Goal: Information Seeking & Learning: Learn about a topic

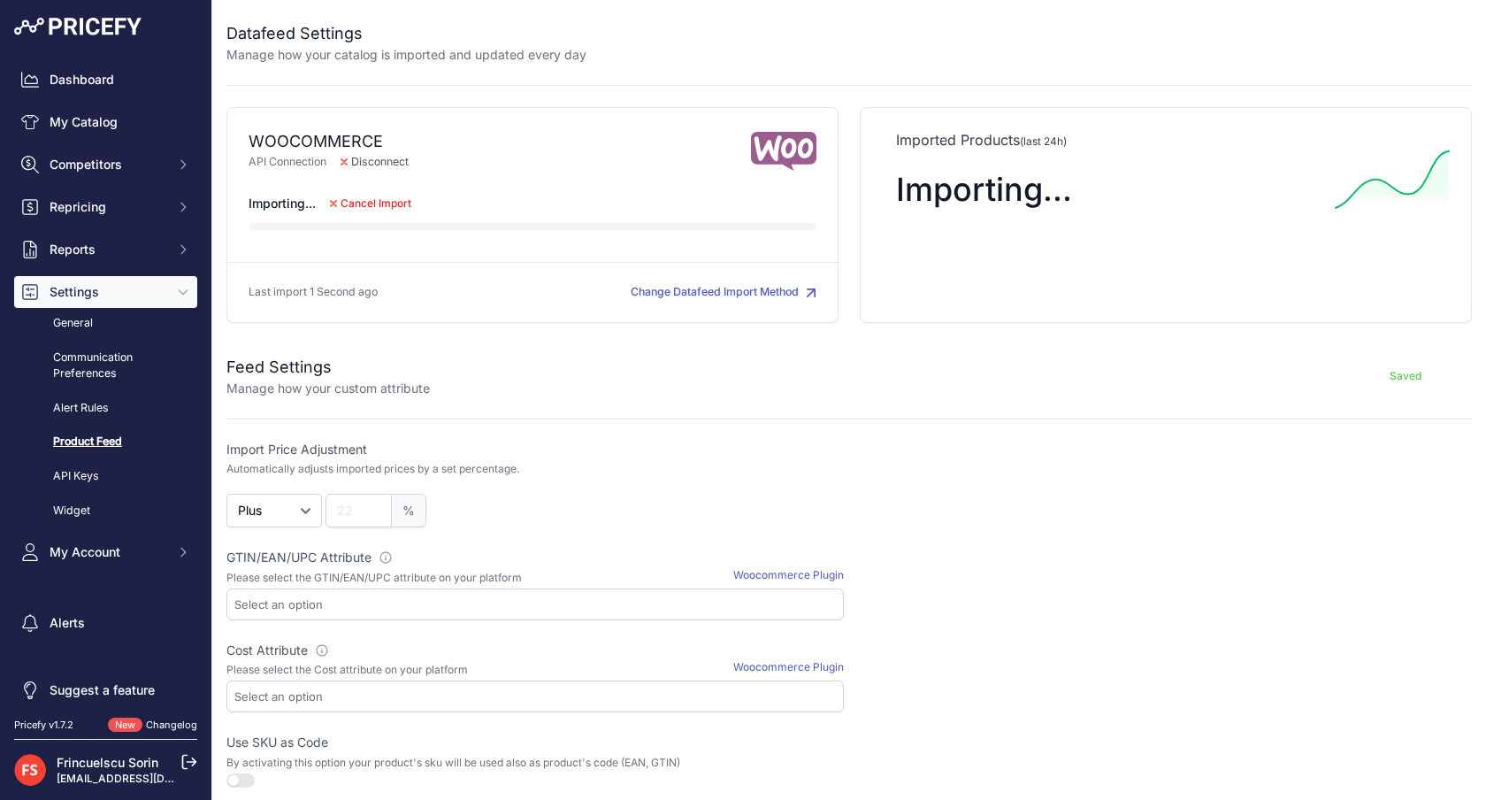
click at [85, 37] on div "Dashboard My Catalog Competitors Competitors Monitored URLs MAP infringements R…" at bounding box center [105, 355] width 211 height 710
click at [79, 21] on img at bounding box center [77, 27] width 127 height 18
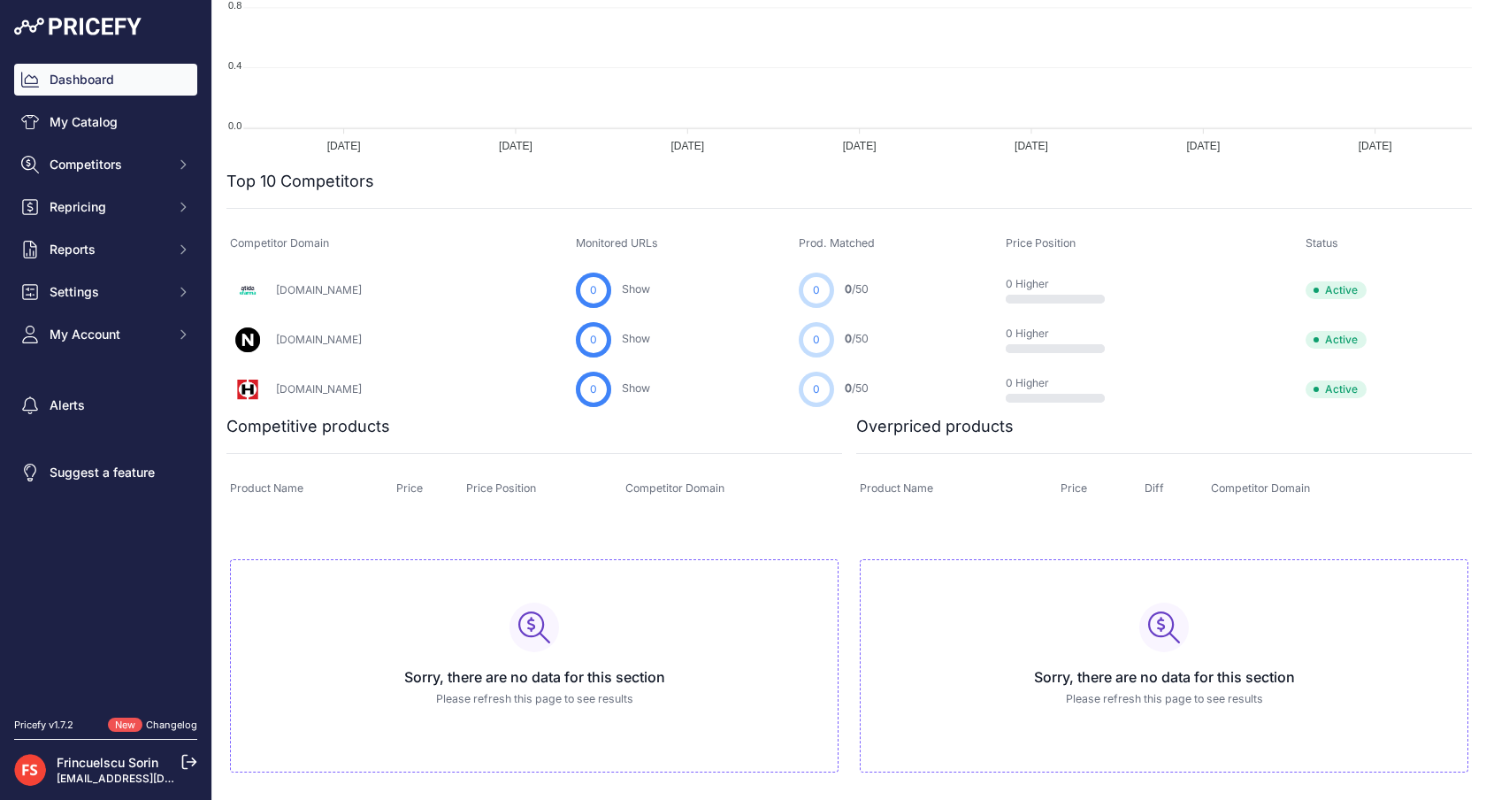
scroll to position [425, 0]
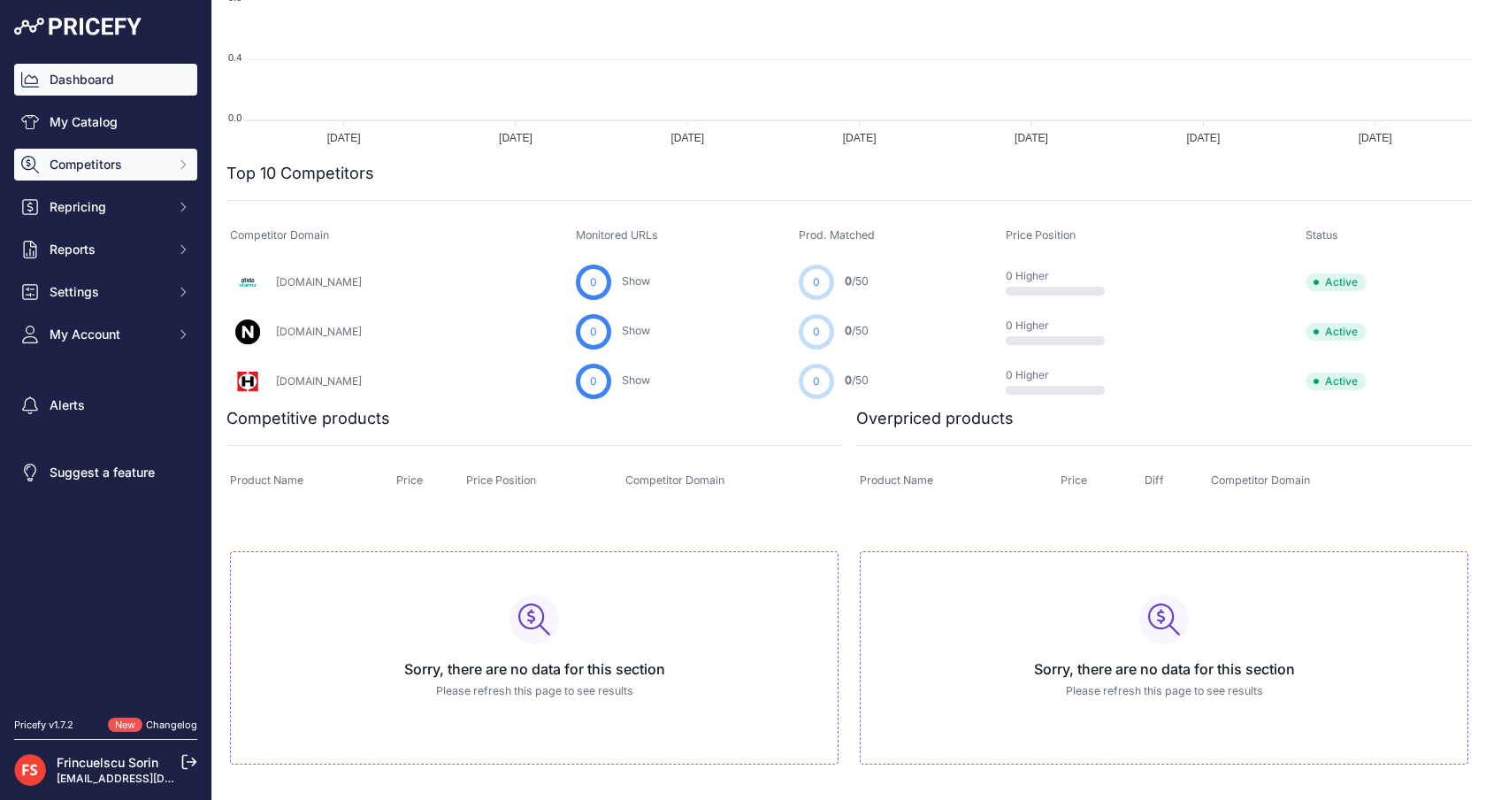
click at [102, 165] on span "Competitors" at bounding box center [108, 165] width 116 height 18
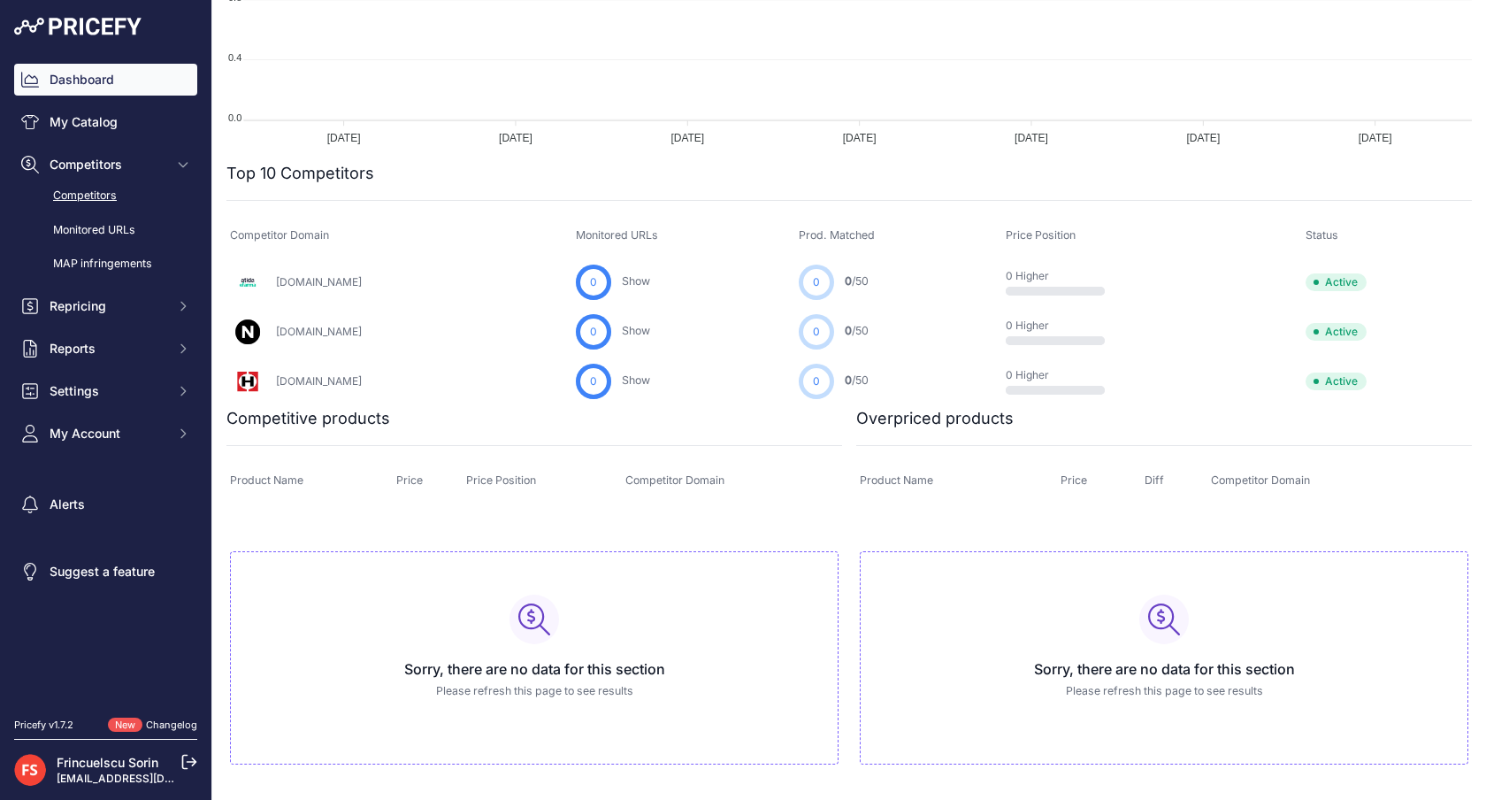
click at [106, 198] on link "Competitors" at bounding box center [105, 195] width 183 height 31
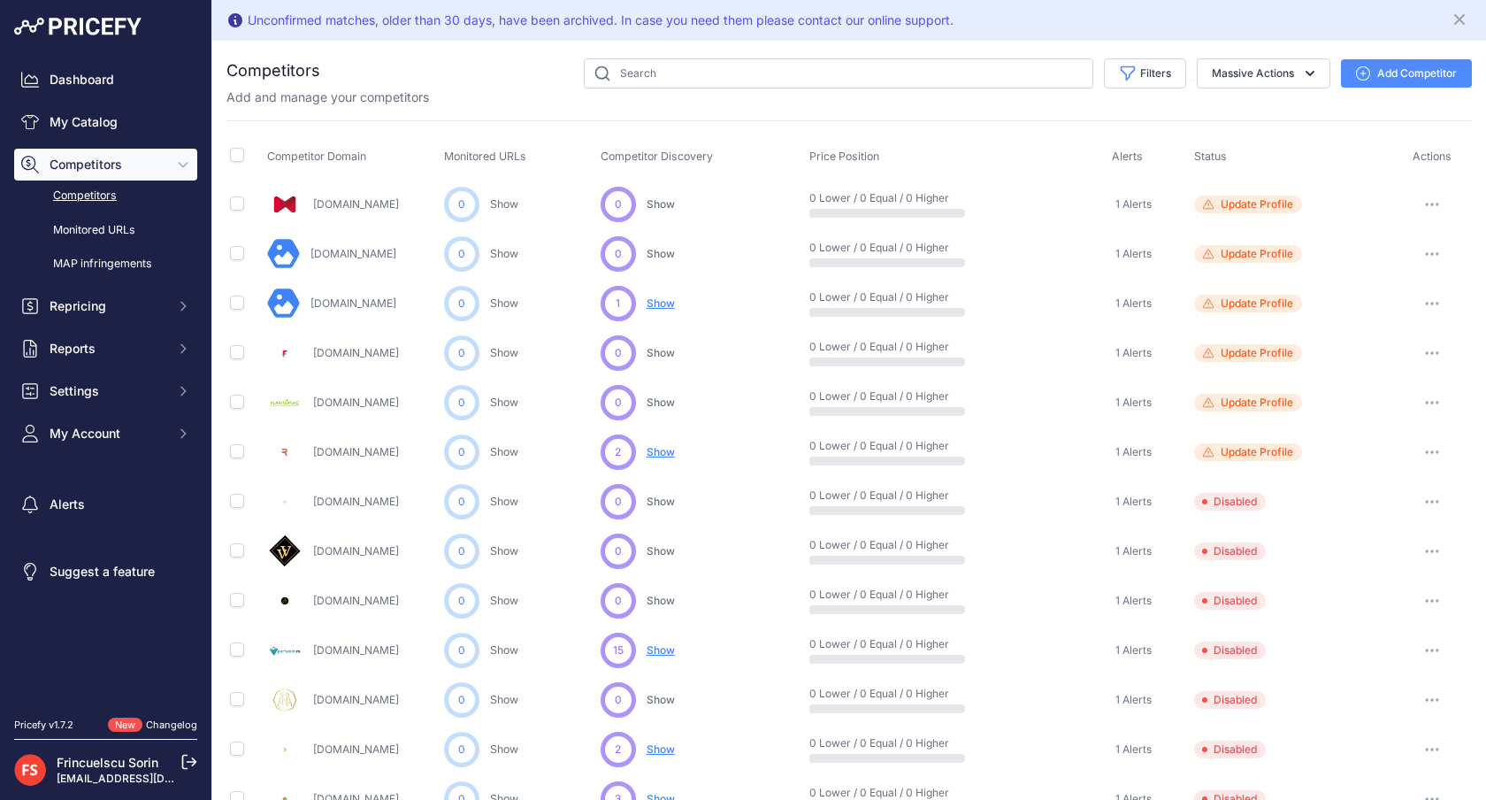
scroll to position [691, 0]
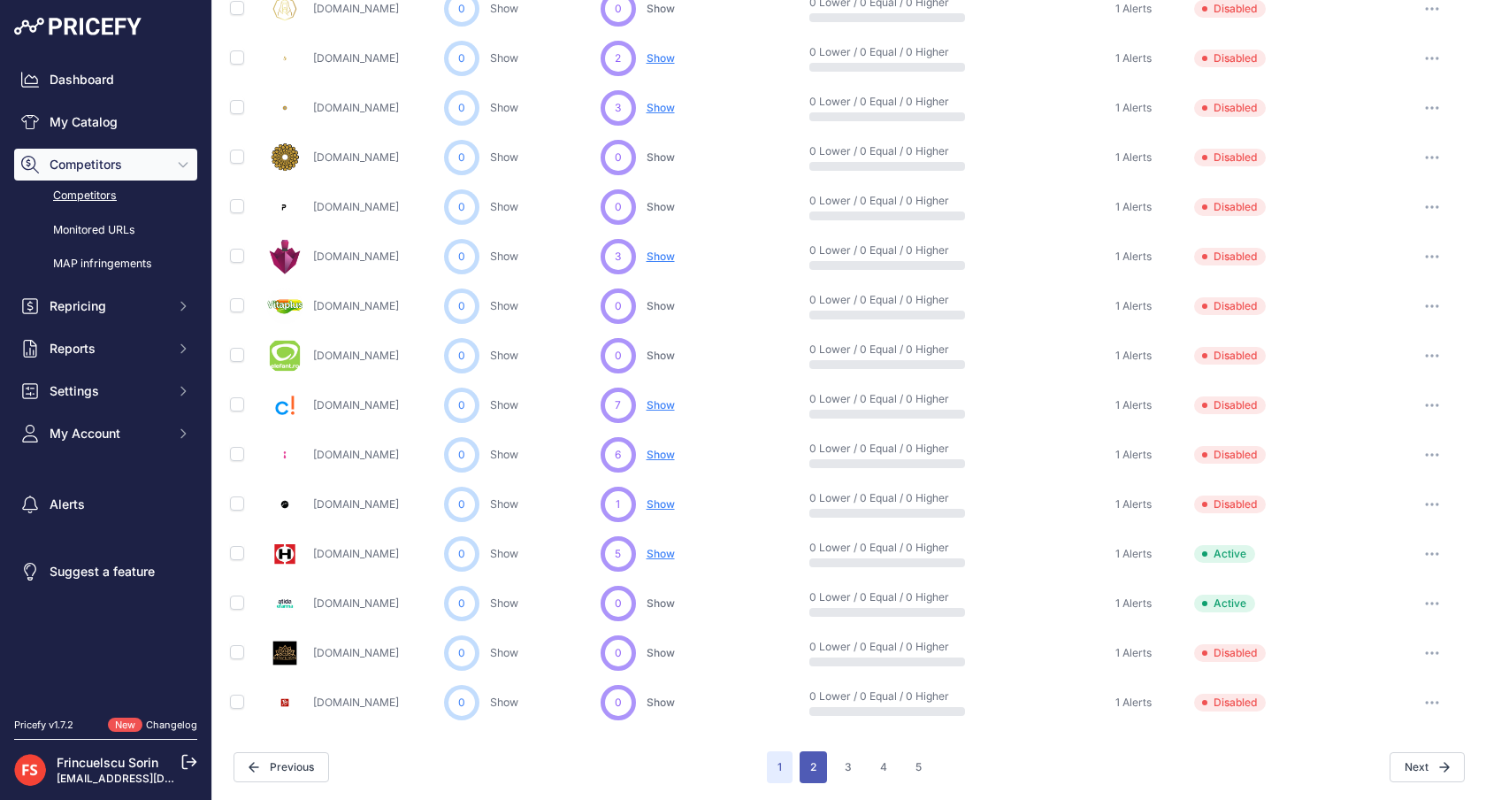
click at [817, 772] on button "2" at bounding box center [813, 767] width 27 height 32
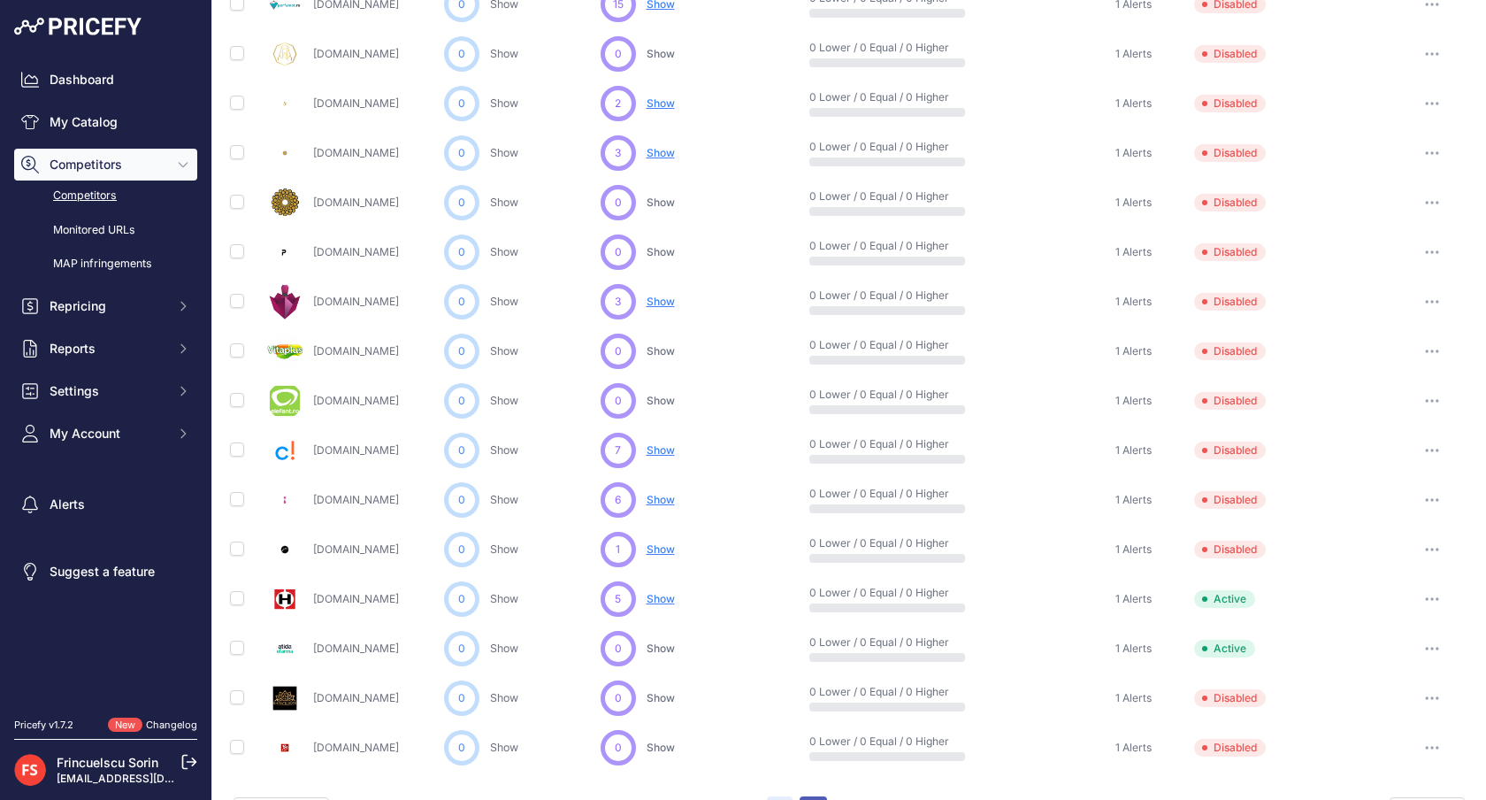
scroll to position [735, 0]
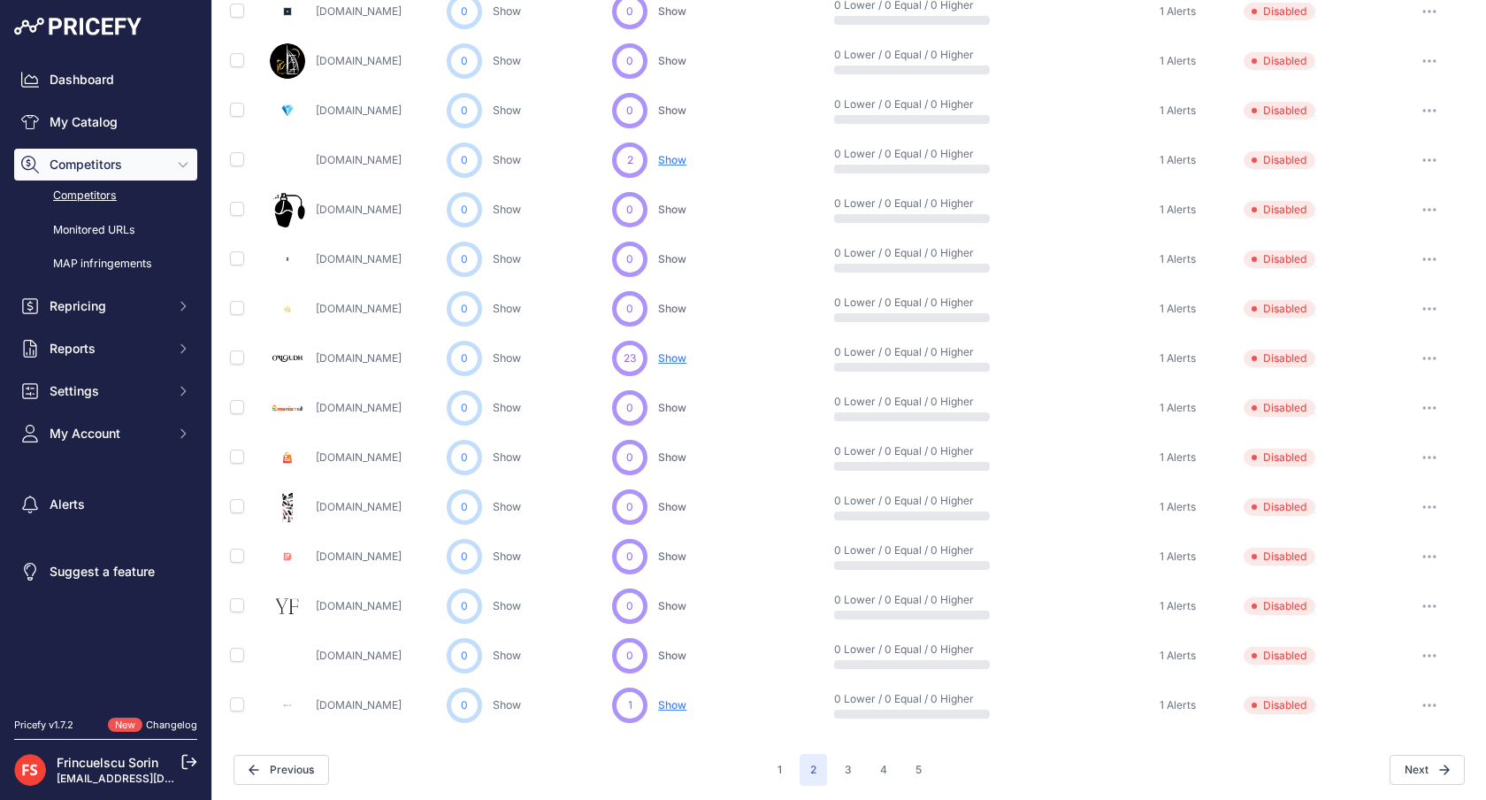
scroll to position [691, 0]
click at [854, 751] on button "3" at bounding box center [848, 767] width 28 height 32
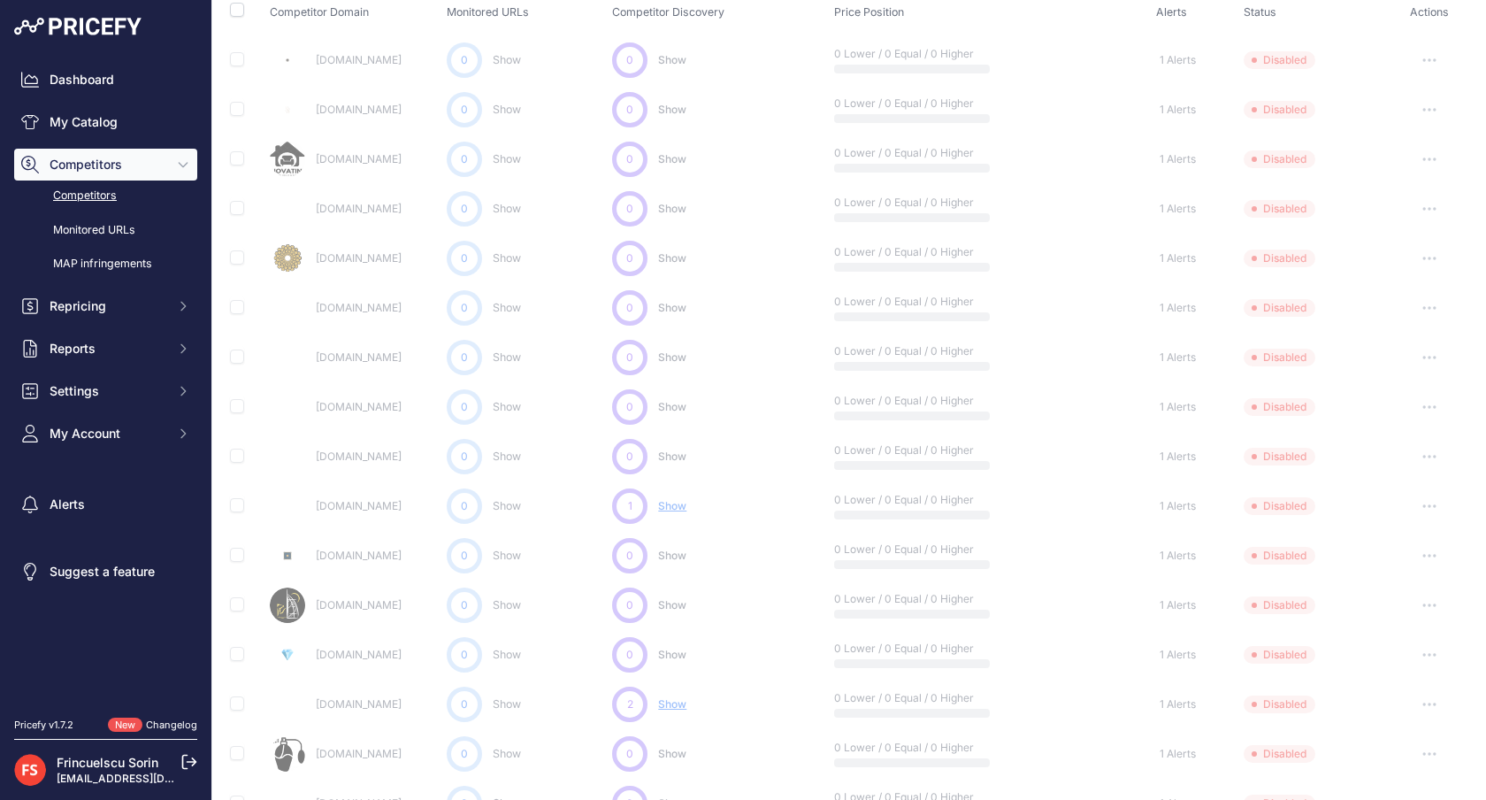
scroll to position [0, 0]
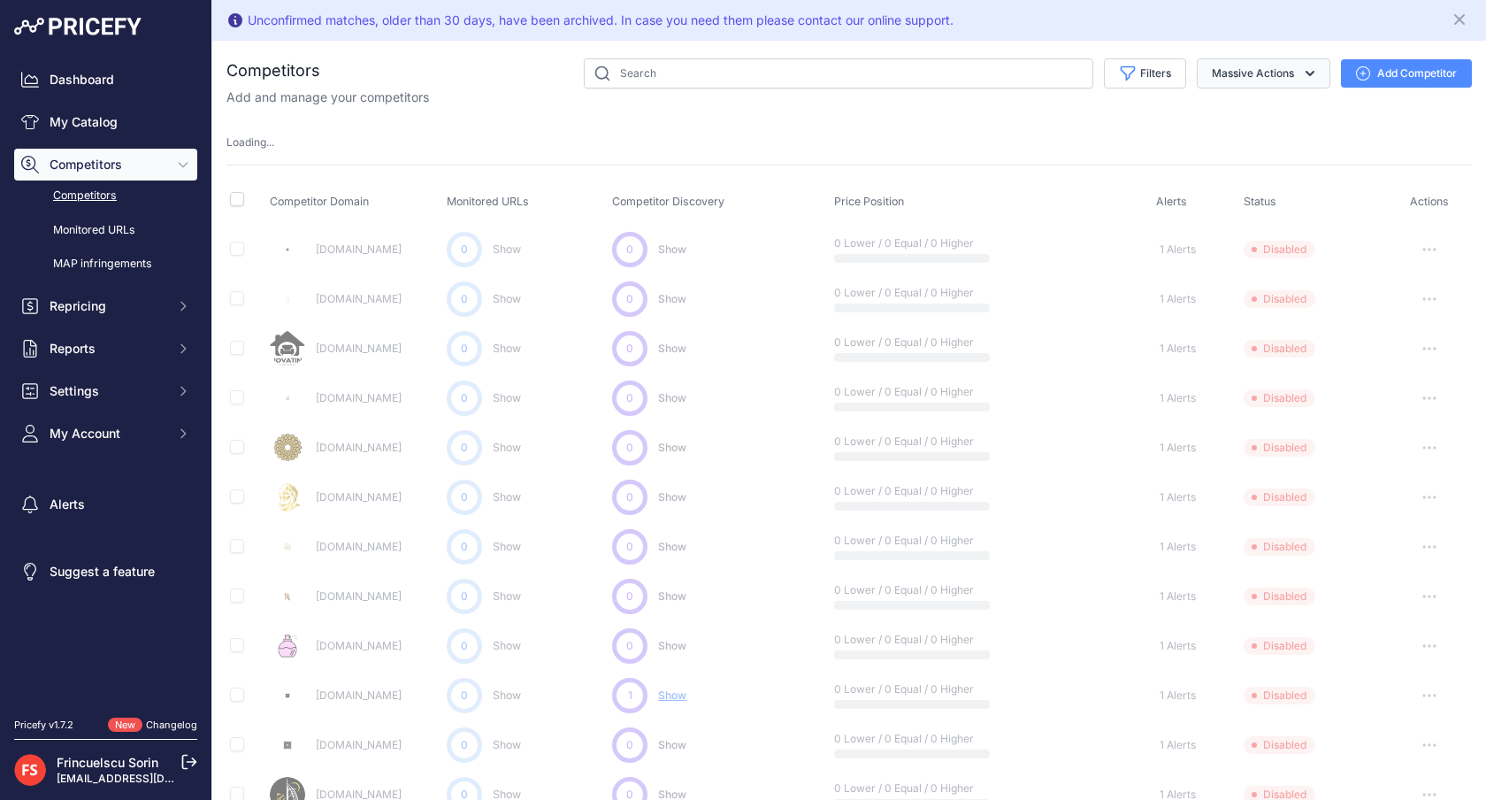
click at [1302, 74] on icon "button" at bounding box center [1310, 74] width 18 height 18
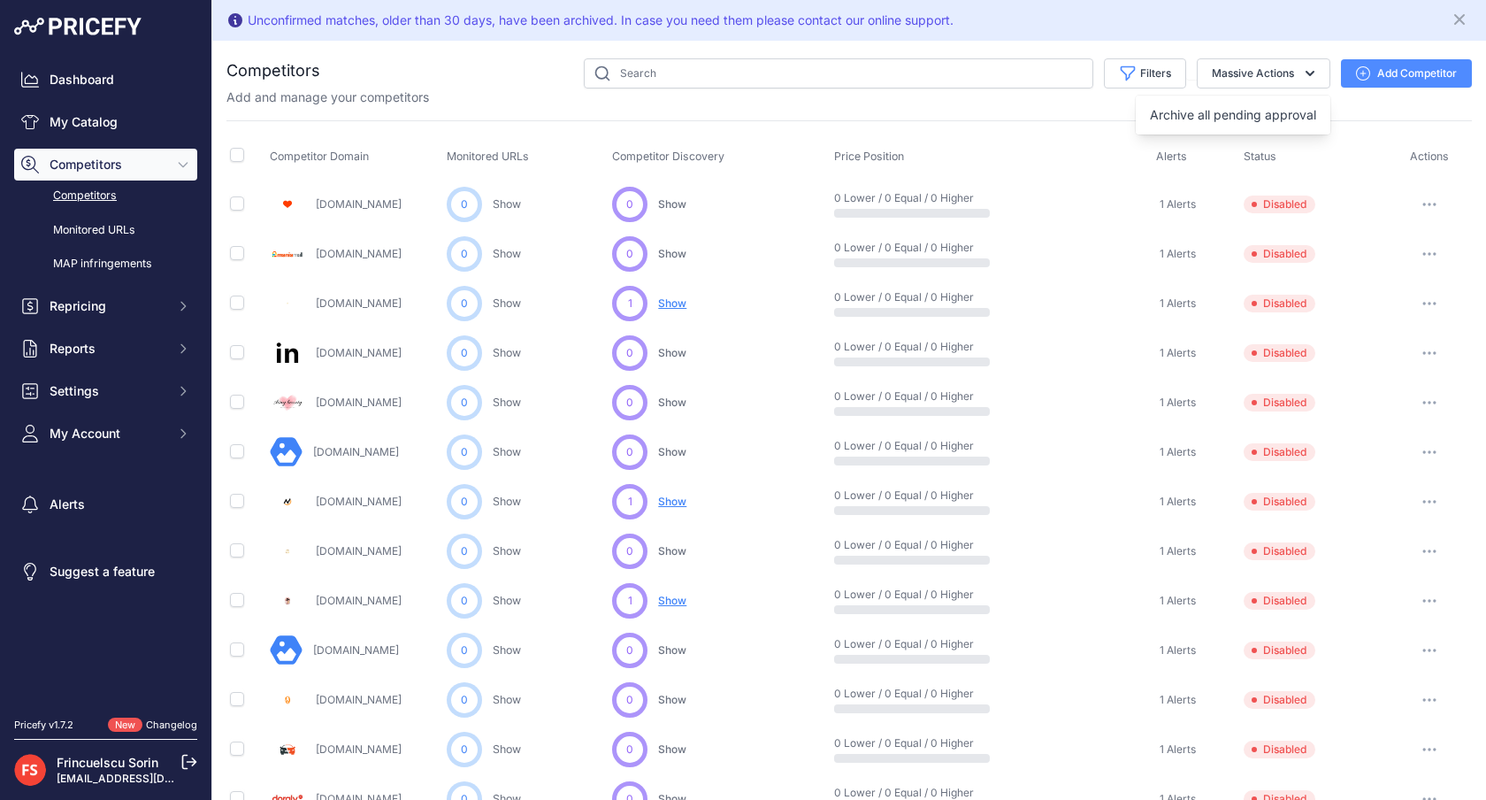
click at [1058, 88] on div "Add and manage your competitors" at bounding box center [848, 97] width 1245 height 18
click at [1275, 207] on span "Disabled" at bounding box center [1280, 204] width 72 height 18
click at [1428, 189] on td "View Competitor Profile Enable Delete ​ Note: ​" at bounding box center [1429, 205] width 86 height 50
click at [1428, 195] on button "button" at bounding box center [1429, 204] width 35 height 25
click at [768, 149] on th "Competitor Discovery" at bounding box center [720, 157] width 222 height 44
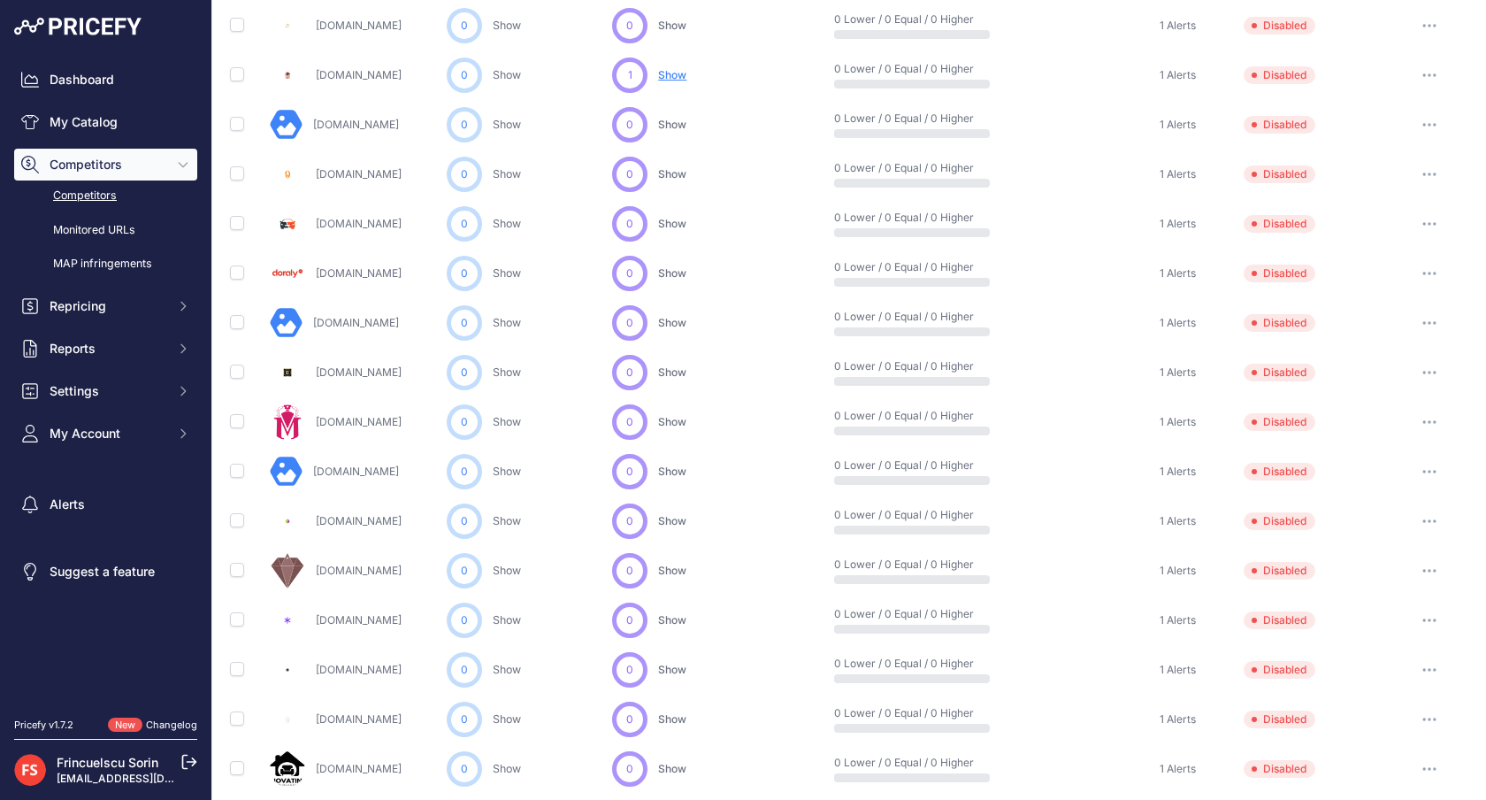
scroll to position [691, 0]
